Goal: Task Accomplishment & Management: Use online tool/utility

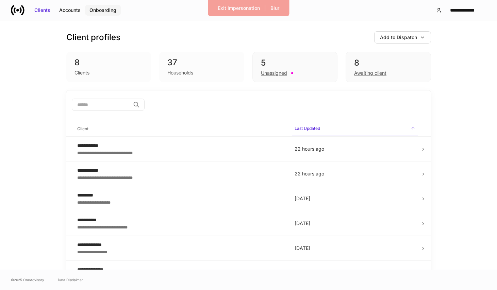
click at [108, 8] on div "Onboarding" at bounding box center [102, 10] width 27 height 7
click at [114, 11] on div "Onboarding" at bounding box center [102, 10] width 27 height 7
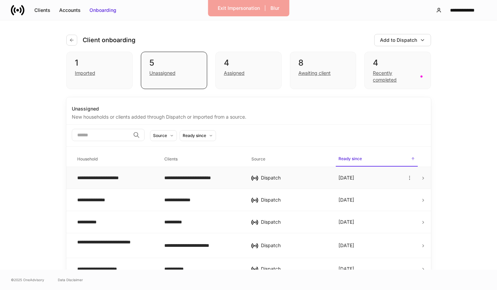
click at [203, 184] on td "**********" at bounding box center [202, 178] width 87 height 22
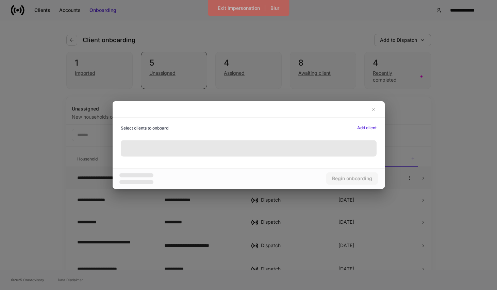
click at [203, 184] on div "Begin onboarding" at bounding box center [249, 178] width 272 height 20
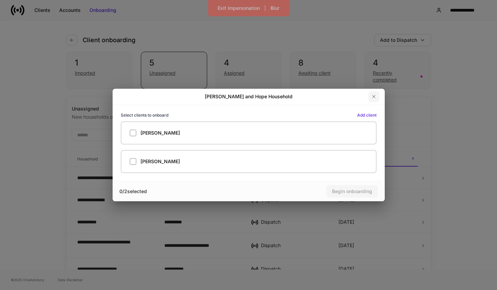
click at [371, 94] on icon "button" at bounding box center [373, 96] width 5 height 5
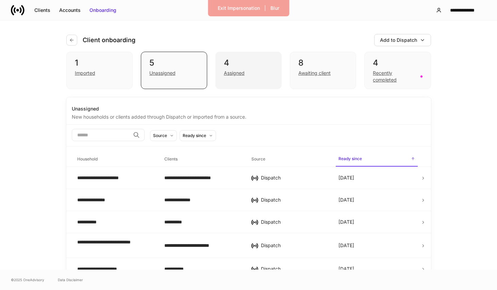
click at [254, 72] on div "Assigned" at bounding box center [248, 72] width 49 height 8
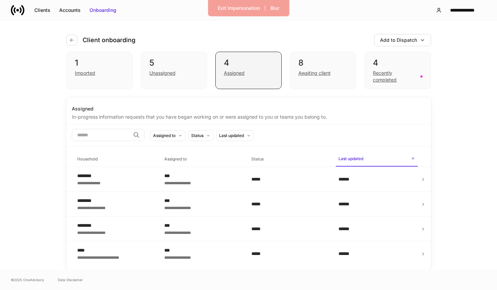
click at [250, 73] on div "Assigned" at bounding box center [248, 72] width 49 height 8
click at [191, 184] on div "**********" at bounding box center [202, 182] width 76 height 7
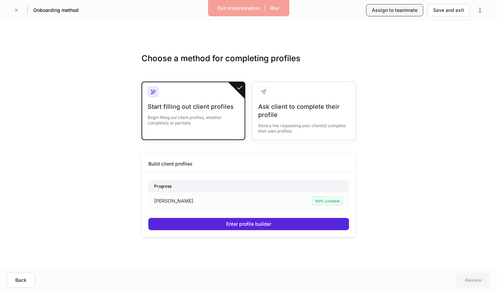
click at [397, 12] on div "Assign to teammate" at bounding box center [395, 10] width 46 height 7
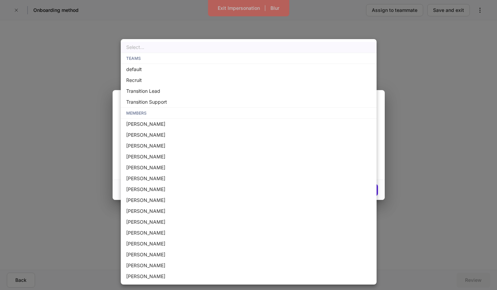
click at [243, 154] on body "Exit Impersonation | Blur Onboarding method Assign to teammate Save and exit Ch…" at bounding box center [248, 145] width 497 height 290
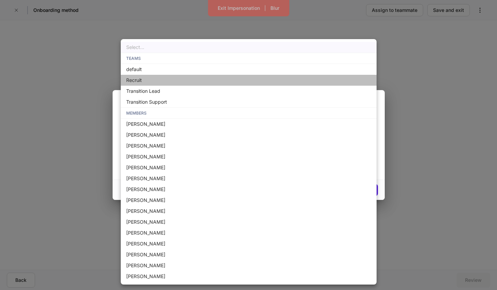
click at [208, 82] on li "Recruit" at bounding box center [249, 80] width 256 height 11
type input "**********"
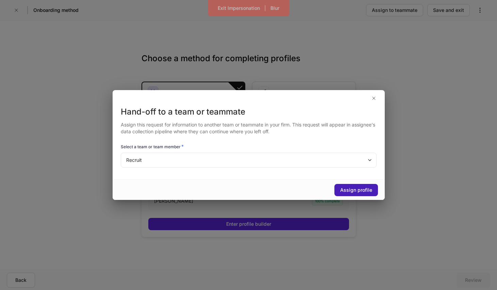
click at [363, 190] on div "Assign profile" at bounding box center [356, 190] width 32 height 7
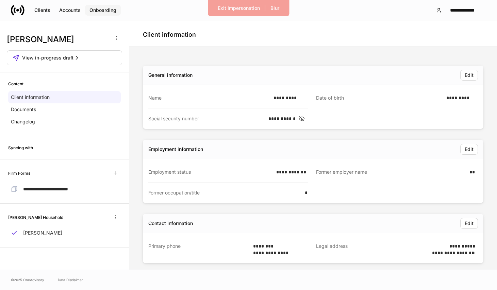
click at [106, 7] on div "Onboarding" at bounding box center [102, 10] width 27 height 7
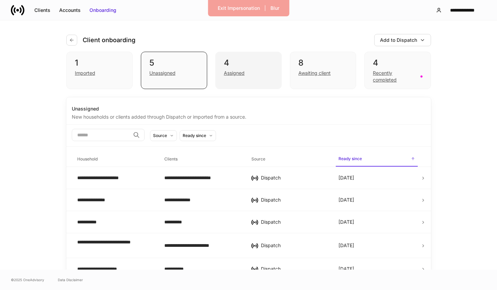
click at [240, 75] on div "Assigned" at bounding box center [234, 73] width 21 height 7
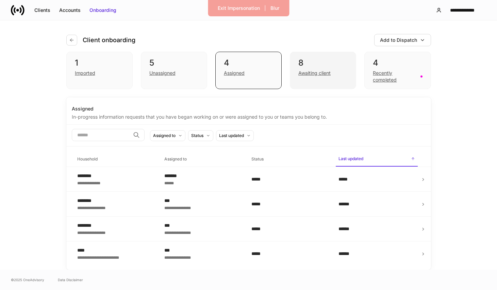
click at [312, 79] on div "8 Awaiting client" at bounding box center [323, 70] width 66 height 37
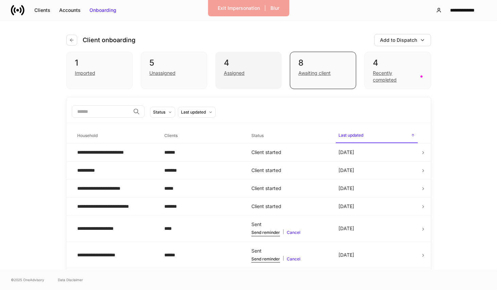
click at [253, 79] on div "4 Assigned" at bounding box center [248, 70] width 66 height 37
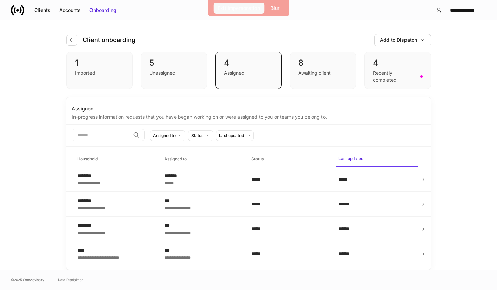
click at [233, 10] on div "Exit Impersonation" at bounding box center [239, 8] width 42 height 7
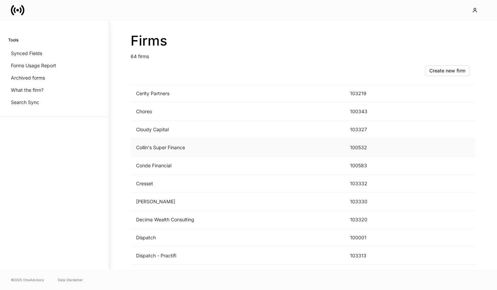
scroll to position [292, 0]
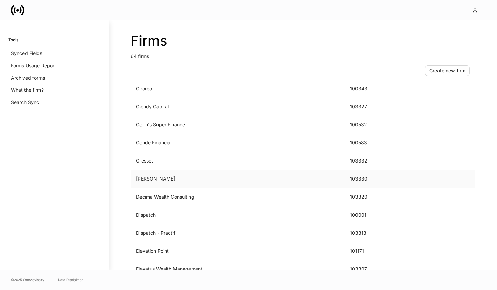
click at [204, 179] on td "D.A. Davidson" at bounding box center [238, 179] width 214 height 18
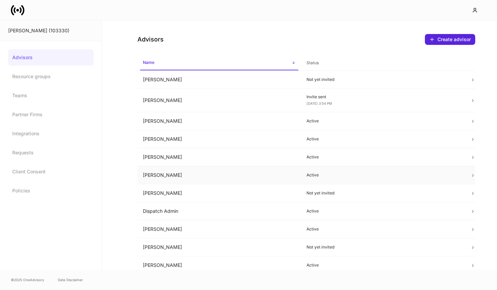
scroll to position [27, 0]
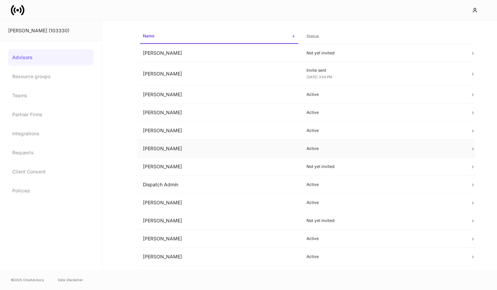
click at [200, 149] on td "[PERSON_NAME]" at bounding box center [219, 149] width 164 height 18
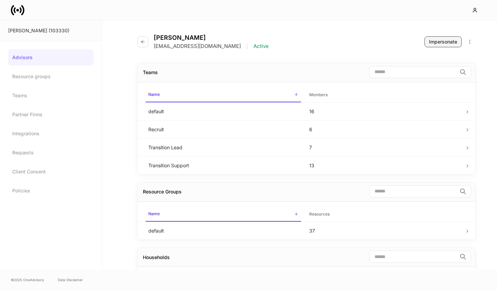
click at [448, 44] on div "Impersonate" at bounding box center [443, 41] width 28 height 7
